Goal: Information Seeking & Learning: Learn about a topic

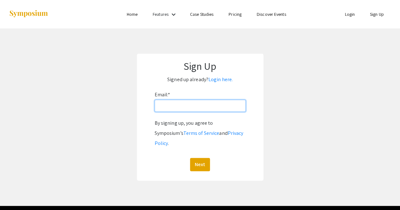
click at [188, 101] on input "Email: *" at bounding box center [199, 106] width 91 height 12
type input "pzalman@andrew.cmu.edu"
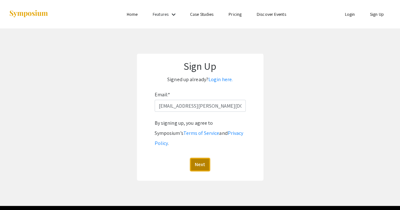
click at [201, 158] on button "Next" at bounding box center [200, 164] width 20 height 13
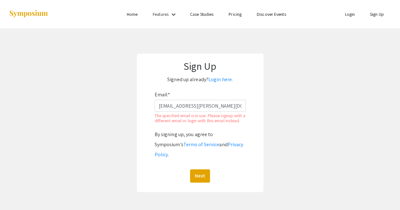
click at [346, 15] on link "Login" at bounding box center [349, 14] width 10 height 6
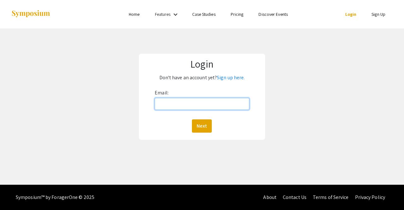
click at [162, 106] on input "Email:" at bounding box center [202, 104] width 95 height 12
type input "pzalman@andrew.cmu.edu"
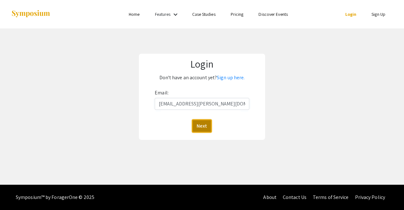
click at [207, 125] on button "Next" at bounding box center [202, 125] width 20 height 13
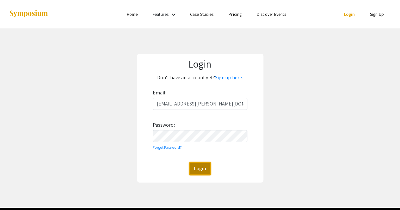
click at [202, 173] on button "Login" at bounding box center [200, 168] width 22 height 13
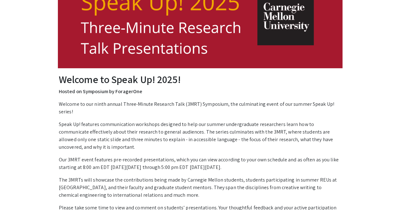
scroll to position [78, 0]
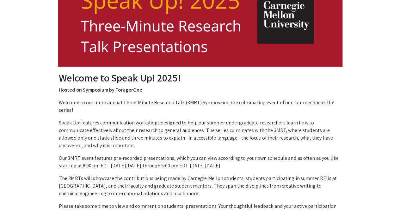
drag, startPoint x: 147, startPoint y: 58, endPoint x: 81, endPoint y: 149, distance: 112.4
click at [81, 149] on p "Speak Up! features communication workshops designed to help our summer undergra…" at bounding box center [200, 134] width 282 height 30
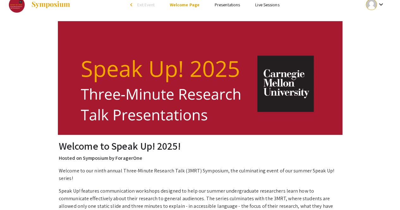
scroll to position [0, 0]
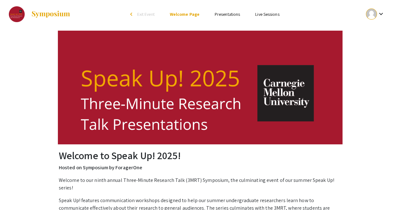
click at [224, 16] on link "Presentations" at bounding box center [226, 14] width 25 height 6
